Goal: Information Seeking & Learning: Learn about a topic

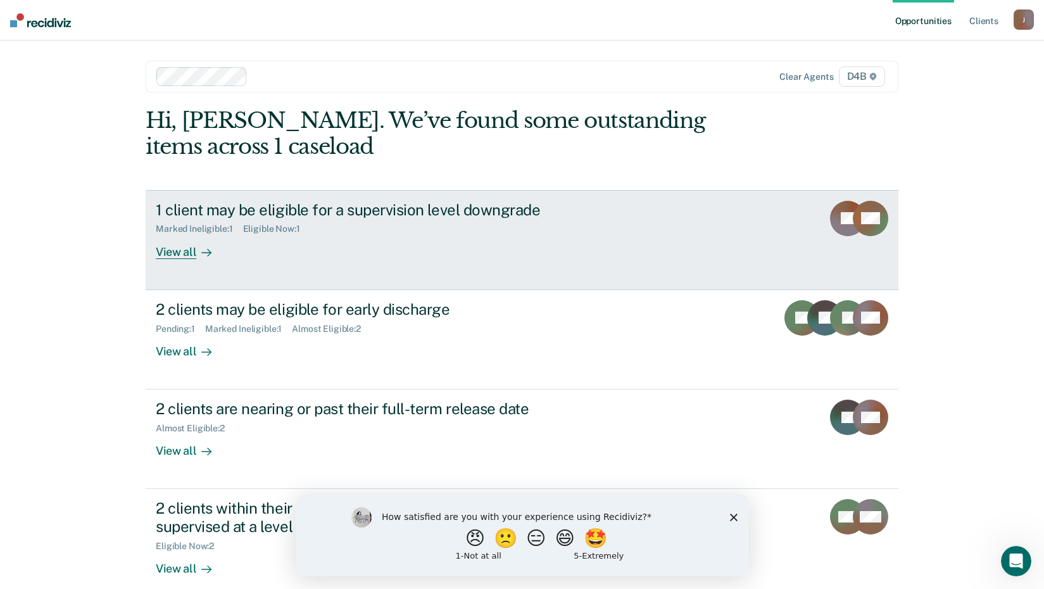
click at [168, 250] on div "View all" at bounding box center [191, 246] width 71 height 25
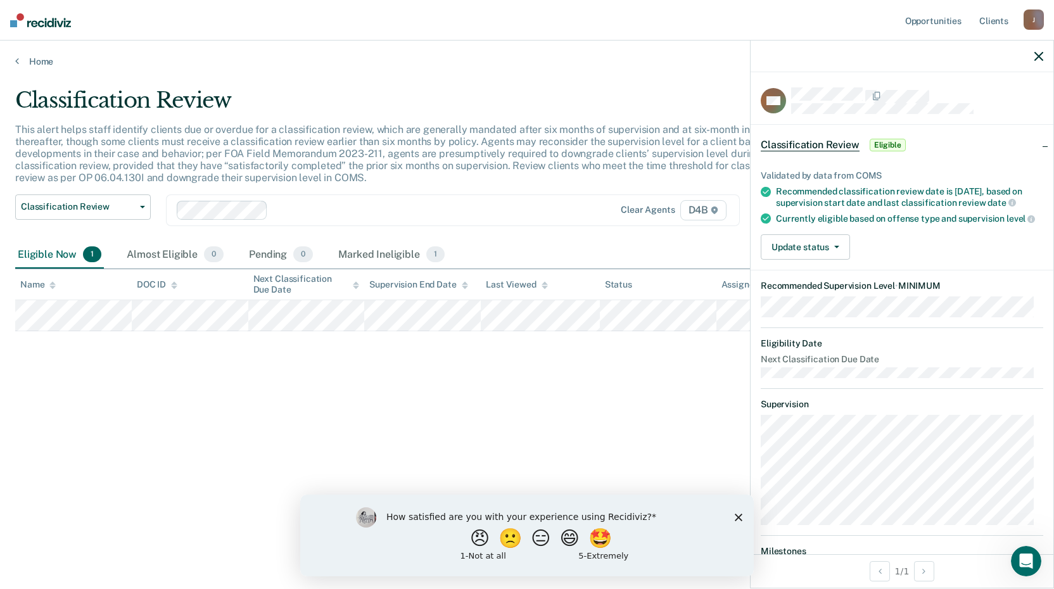
click at [1046, 58] on div at bounding box center [902, 57] width 303 height 32
click at [1033, 54] on div at bounding box center [902, 57] width 303 height 32
click at [1038, 49] on div at bounding box center [902, 57] width 303 height 32
click at [1039, 53] on icon "button" at bounding box center [1038, 56] width 9 height 9
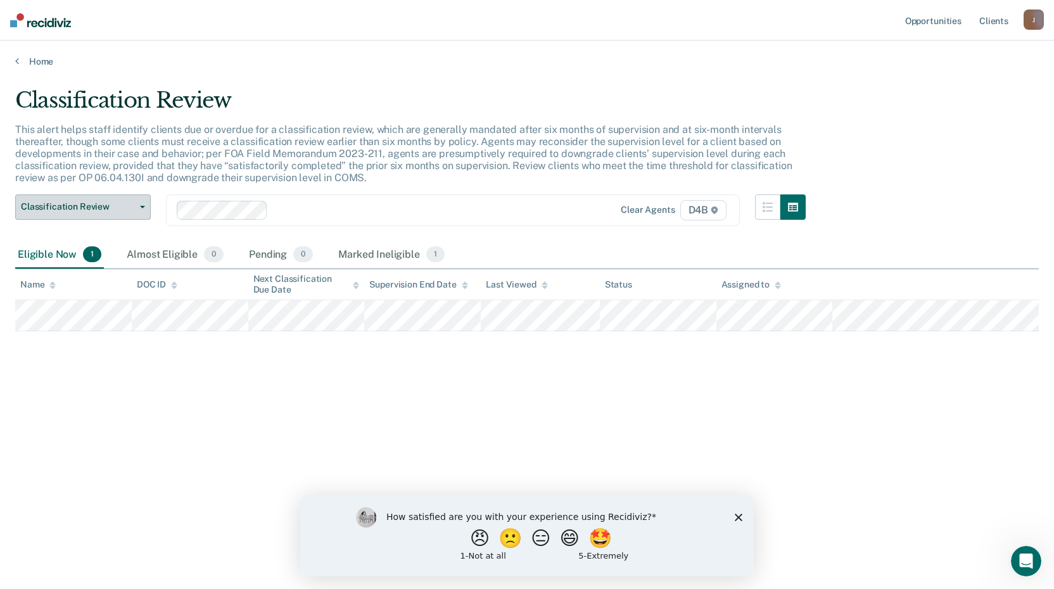
click at [137, 206] on span "button" at bounding box center [140, 207] width 10 height 3
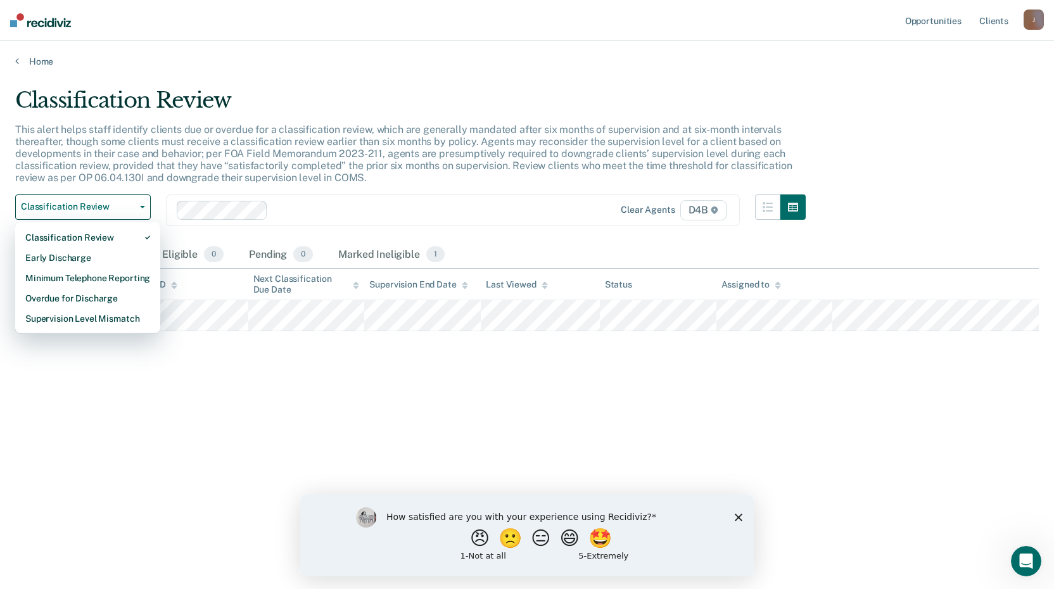
drag, startPoint x: 197, startPoint y: 366, endPoint x: 193, endPoint y: 372, distance: 7.2
click at [197, 367] on div "Classification Review This alert helps staff identify clients due or overdue fo…" at bounding box center [527, 290] width 1024 height 407
